Goal: Task Accomplishment & Management: Use online tool/utility

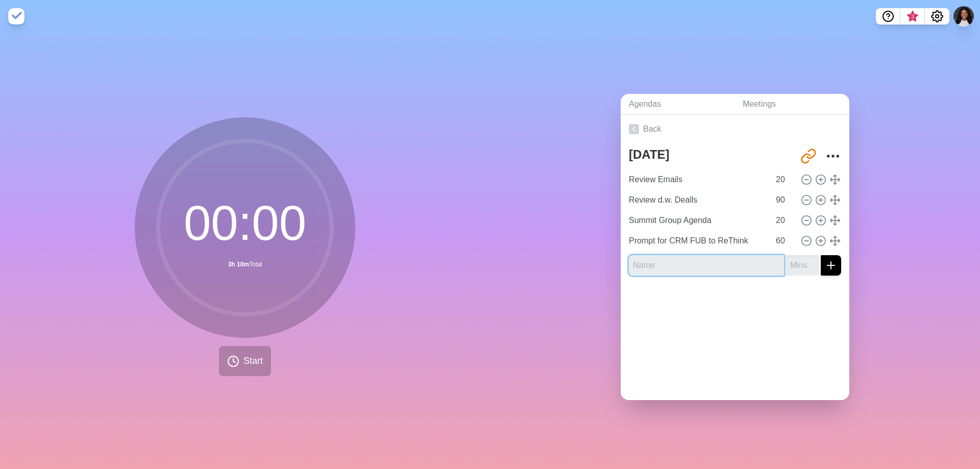
click at [717, 259] on input "text" at bounding box center [706, 265] width 155 height 20
type input "Review TiffanyW Deals"
type input "60"
click at [821, 255] on button "submit" at bounding box center [831, 265] width 20 height 20
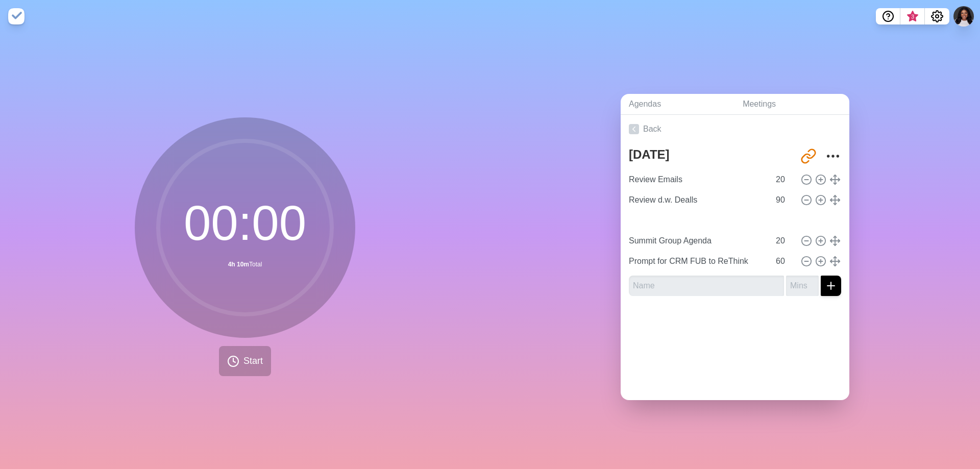
type input "Review TiffanyW Deals"
type input "60"
type input "Summit Group Agenda"
type input "20"
type input "Prompt for CRM FUB to ReThink"
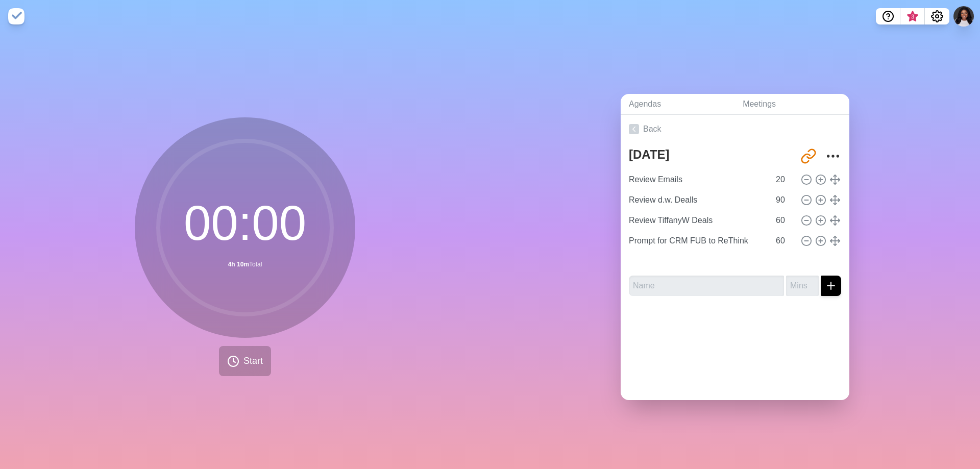
type input "Summit Group Agenda"
type input "20"
type input "Prompt for CRM FUB to ReThink"
type input "60"
click at [245, 363] on span "Start" at bounding box center [252, 361] width 19 height 14
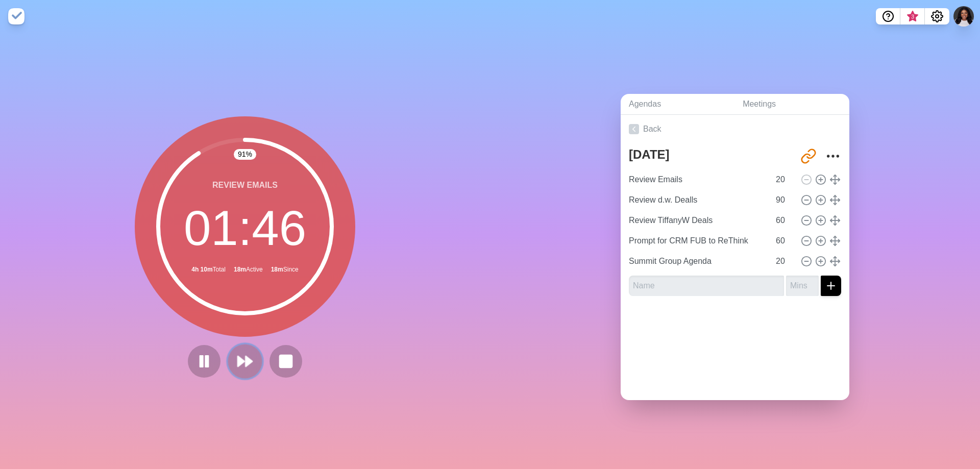
click at [246, 358] on polygon at bounding box center [249, 361] width 7 height 10
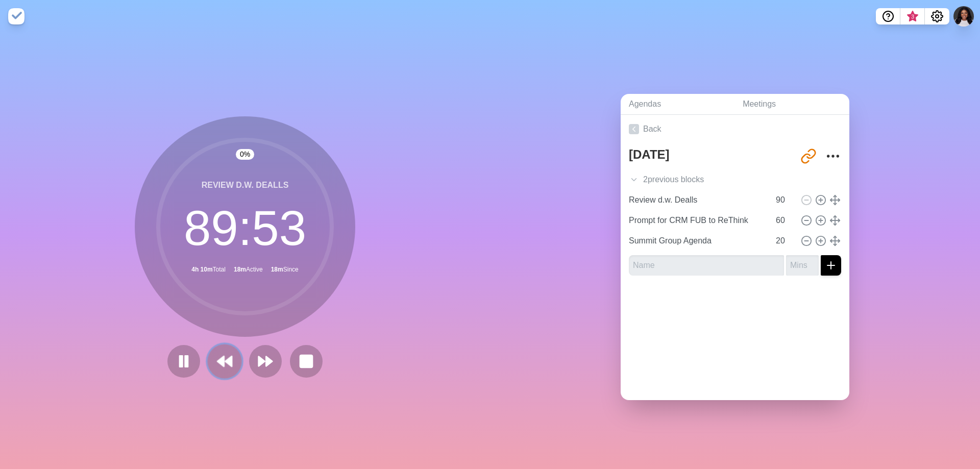
click at [223, 362] on icon at bounding box center [224, 361] width 17 height 17
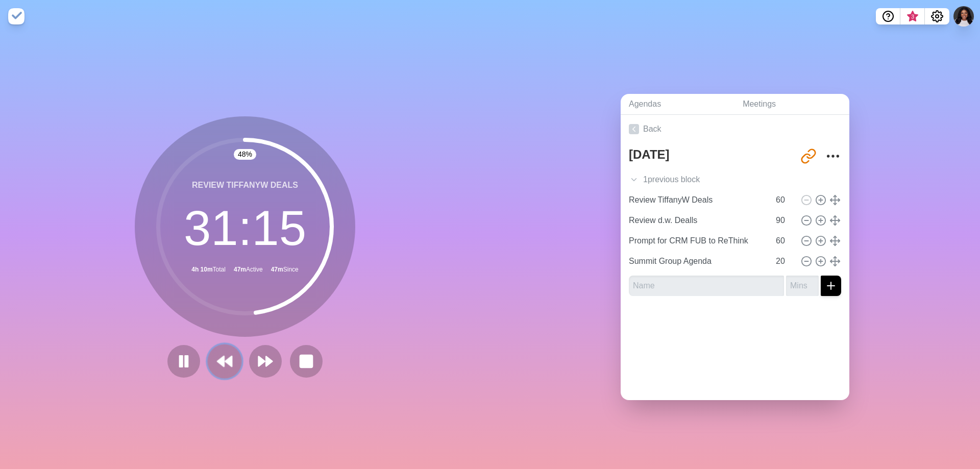
click at [231, 357] on button at bounding box center [224, 361] width 34 height 34
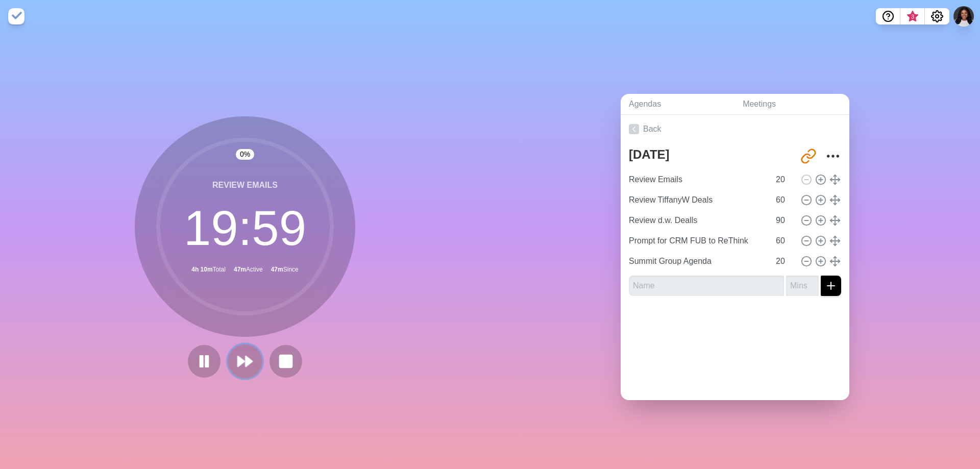
click at [239, 358] on polygon at bounding box center [241, 361] width 7 height 10
